Goal: Check status

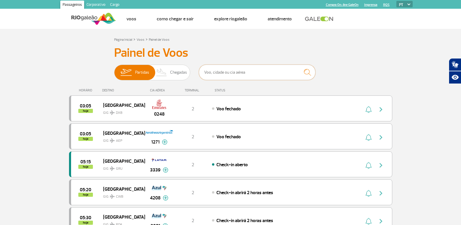
click at [228, 70] on input "text" at bounding box center [257, 72] width 116 height 15
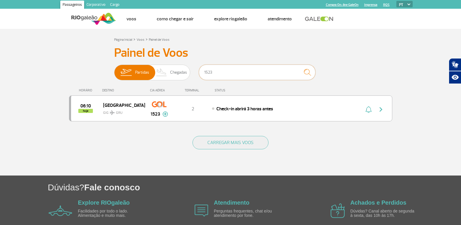
type input "1 523"
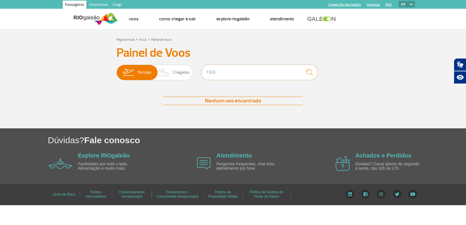
click at [224, 66] on input "1 523" at bounding box center [259, 72] width 116 height 15
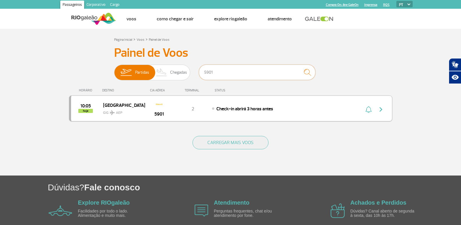
type input "5901"
click at [314, 110] on div "Check-in abrirá 3 horas antes" at bounding box center [276, 108] width 128 height 6
click at [383, 113] on img "button" at bounding box center [380, 109] width 7 height 7
click at [199, 107] on div "2" at bounding box center [192, 108] width 38 height 6
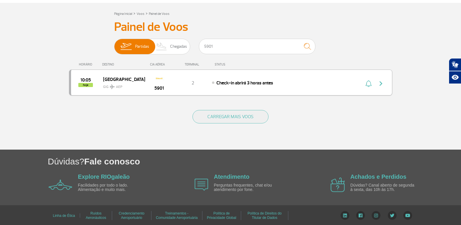
scroll to position [27, 0]
